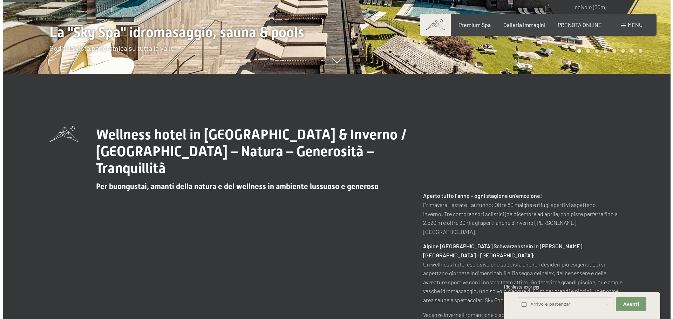
scroll to position [386, 0]
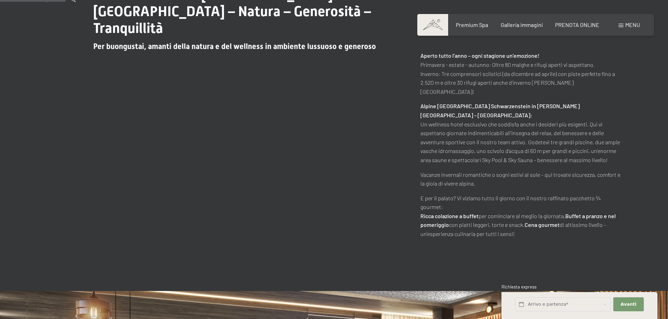
click at [626, 26] on span "Menu" at bounding box center [632, 24] width 15 height 7
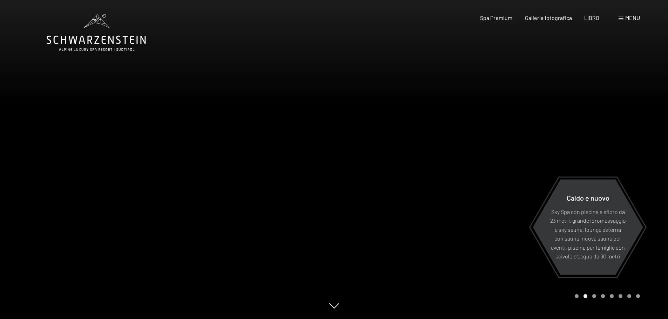
click at [308, 161] on div at bounding box center [167, 159] width 334 height 319
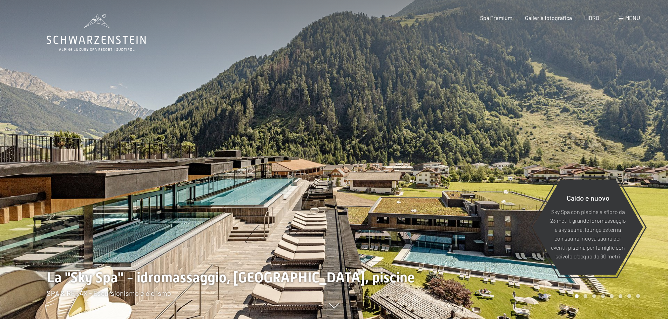
click at [623, 18] on span at bounding box center [620, 19] width 5 height 4
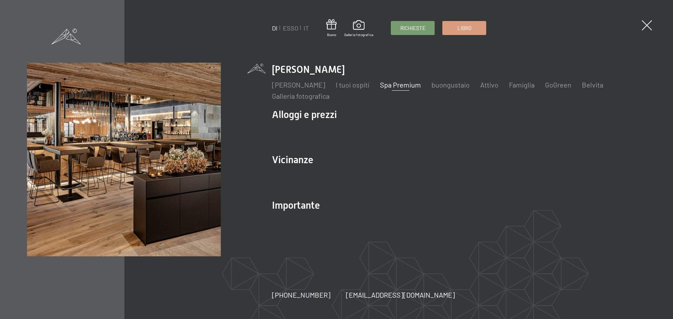
click at [421, 88] on font "Spa Premium" at bounding box center [400, 85] width 41 height 8
click at [411, 29] on font "Richieste" at bounding box center [412, 27] width 25 height 6
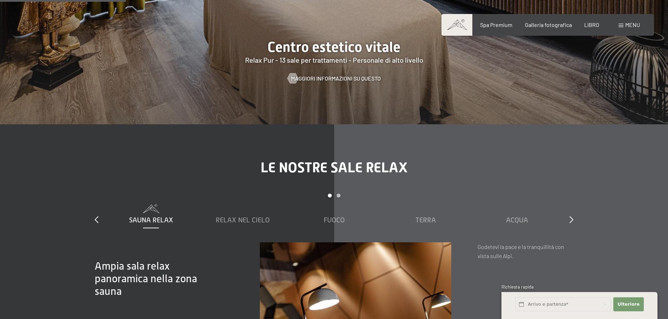
scroll to position [1052, 0]
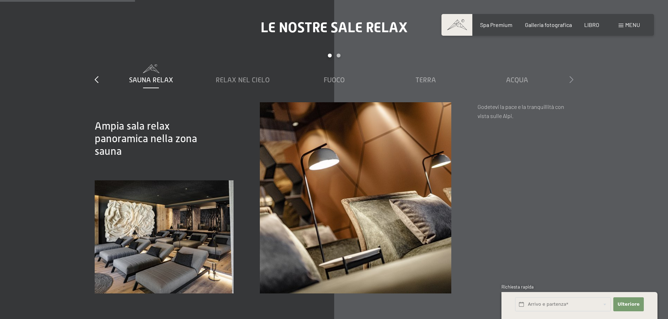
click at [570, 83] on icon at bounding box center [571, 79] width 4 height 7
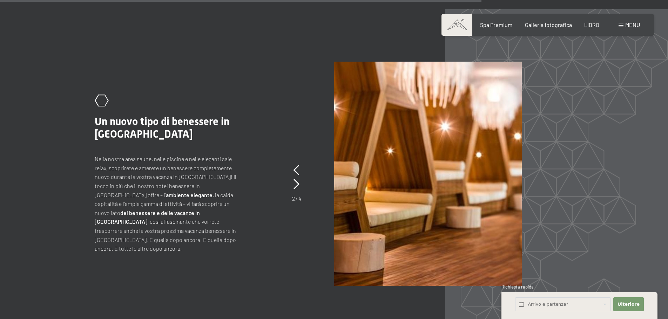
scroll to position [3225, 0]
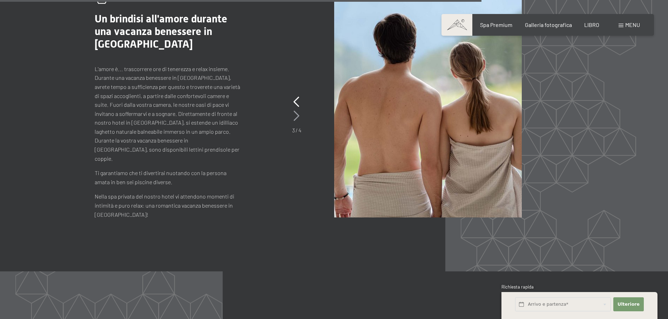
click at [295, 115] on icon at bounding box center [296, 116] width 6 height 11
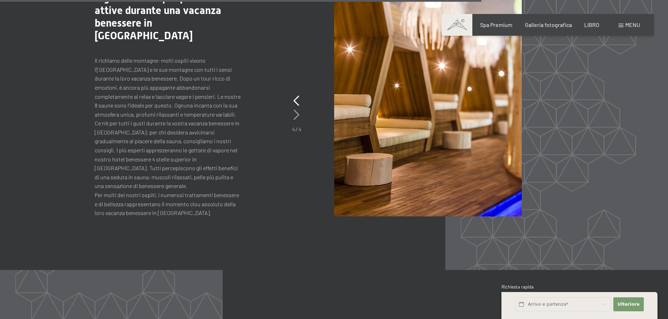
click at [295, 115] on icon at bounding box center [296, 115] width 6 height 11
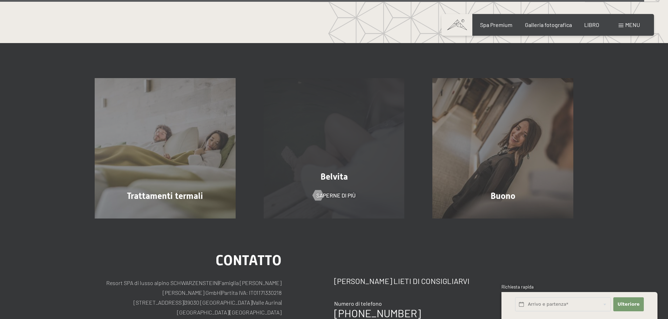
scroll to position [4347, 0]
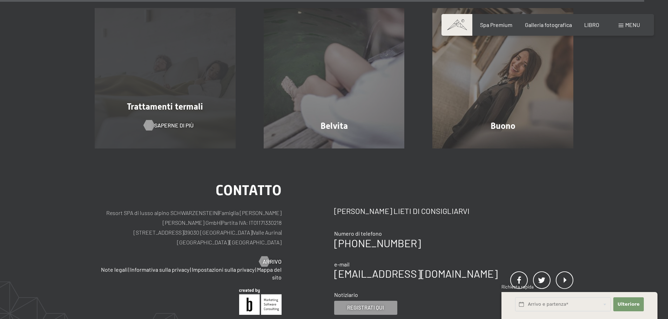
click at [183, 125] on font "Saperne di più" at bounding box center [173, 125] width 39 height 7
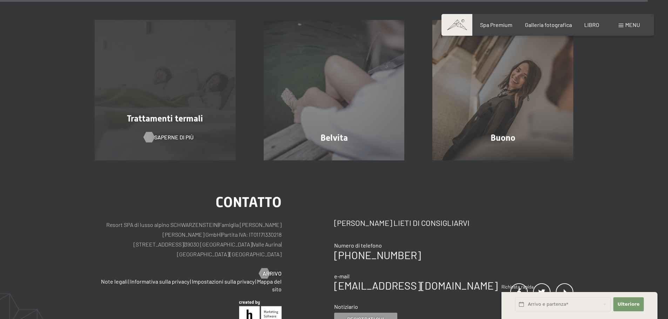
scroll to position [4441, 0]
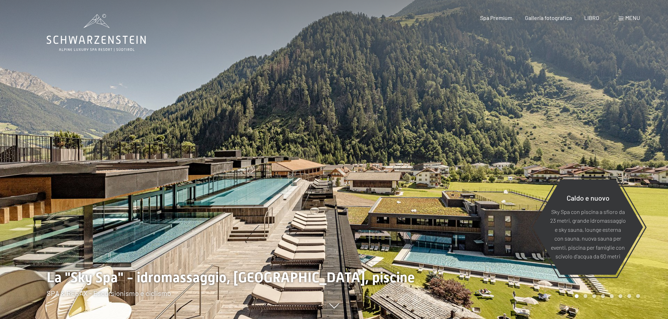
click at [526, 84] on div at bounding box center [501, 159] width 334 height 319
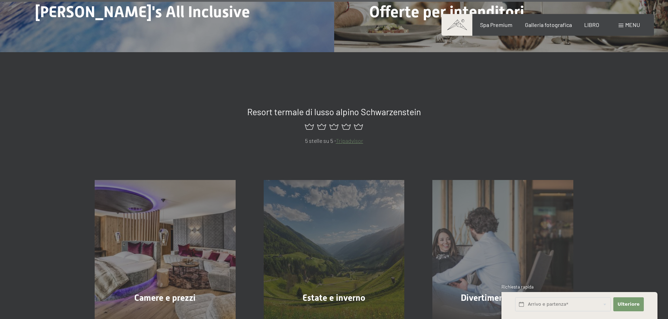
scroll to position [3366, 0]
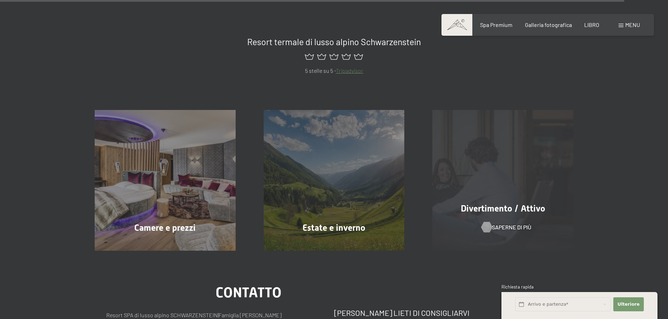
click at [501, 224] on font "Saperne di più" at bounding box center [511, 227] width 39 height 7
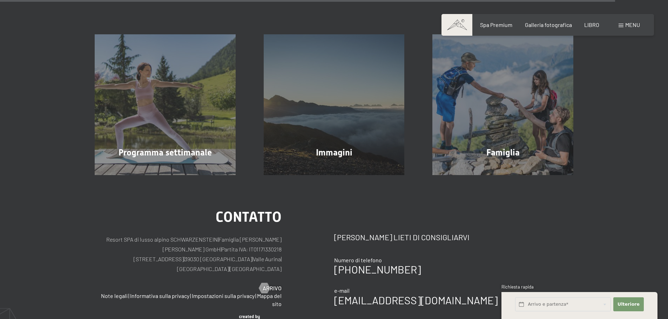
scroll to position [1963, 0]
